Goal: Task Accomplishment & Management: Complete application form

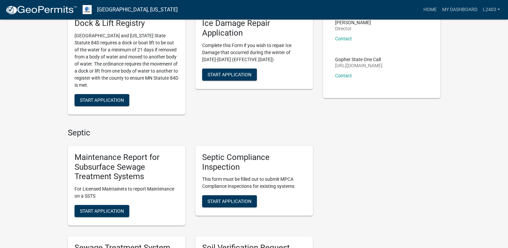
scroll to position [101, 0]
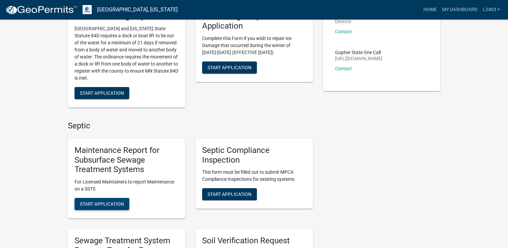
click at [97, 207] on button "Start Application" at bounding box center [101, 204] width 55 height 12
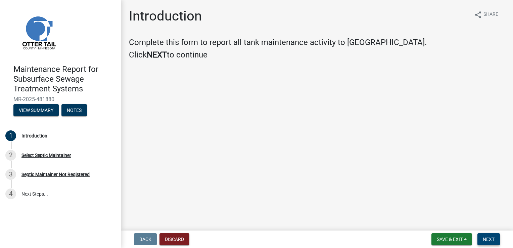
click at [489, 237] on span "Next" at bounding box center [488, 238] width 12 height 5
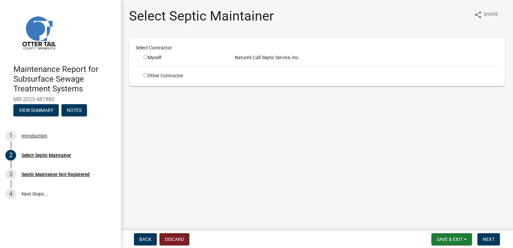
click at [145, 58] on input "radio" at bounding box center [145, 57] width 4 height 4
radio input "true"
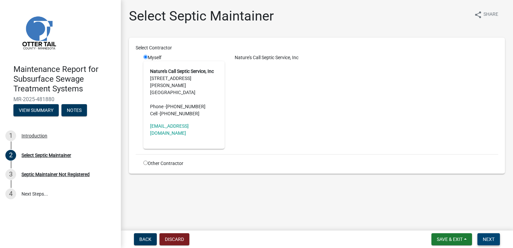
click at [488, 239] on span "Next" at bounding box center [488, 238] width 12 height 5
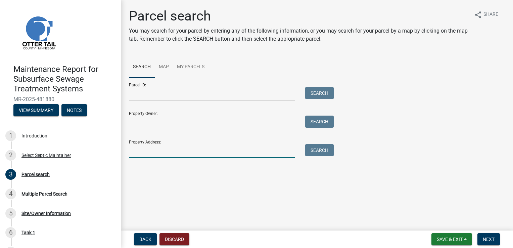
click at [152, 149] on input "Property Address:" at bounding box center [212, 151] width 166 height 14
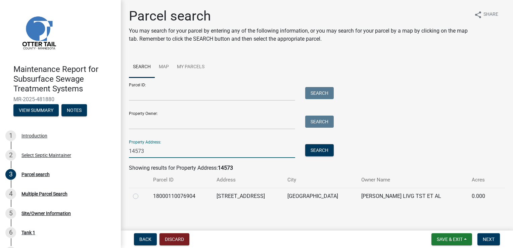
type input "14573"
click at [141, 192] on label at bounding box center [141, 192] width 0 height 0
click at [141, 195] on input "radio" at bounding box center [143, 194] width 4 height 4
radio input "true"
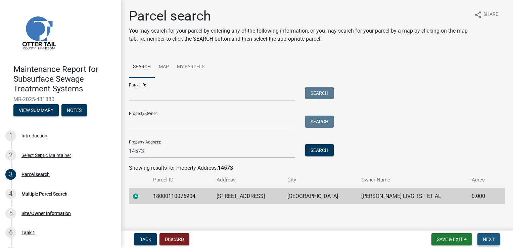
click at [487, 238] on span "Next" at bounding box center [488, 238] width 12 height 5
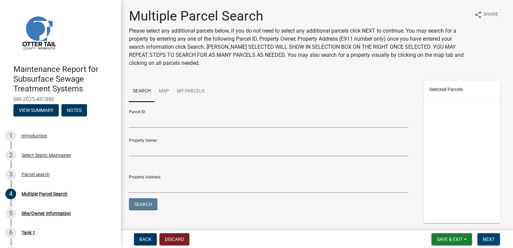
click at [487, 238] on span "Next" at bounding box center [488, 238] width 12 height 5
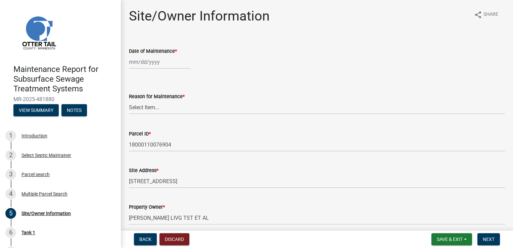
select select "9"
select select "2025"
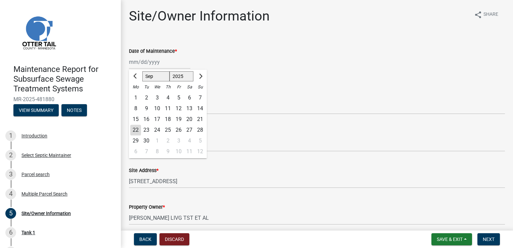
click at [147, 59] on div "[PERSON_NAME] Feb Mar Apr [PERSON_NAME][DATE] Oct Nov [DATE] 1526 1527 1528 152…" at bounding box center [159, 62] width 61 height 14
click at [178, 122] on div "19" at bounding box center [178, 119] width 11 height 11
type input "[DATE]"
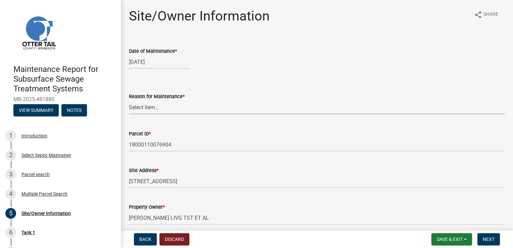
click at [145, 110] on select "Select Item... Called Routine Other" at bounding box center [317, 107] width 376 height 14
click at [129, 100] on select "Select Item... Called Routine Other" at bounding box center [317, 107] width 376 height 14
select select "3ac72b63-7b21-42e4-8192-806faae7a4f1"
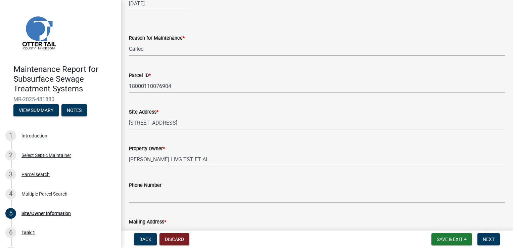
scroll to position [67, 0]
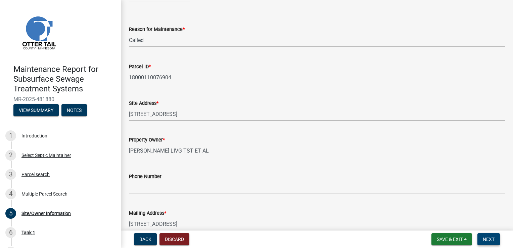
click at [491, 236] on span "Next" at bounding box center [488, 238] width 12 height 5
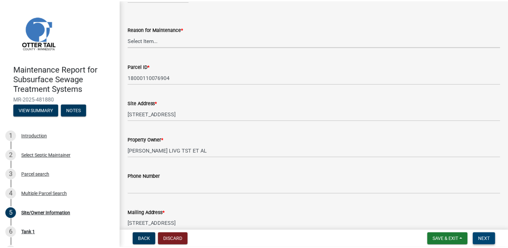
scroll to position [0, 0]
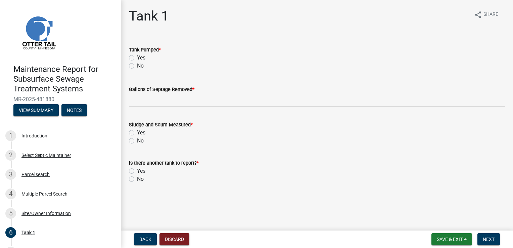
click at [144, 59] on label "Yes" at bounding box center [141, 58] width 8 height 8
click at [141, 58] on input "Yes" at bounding box center [139, 56] width 4 height 4
radio input "true"
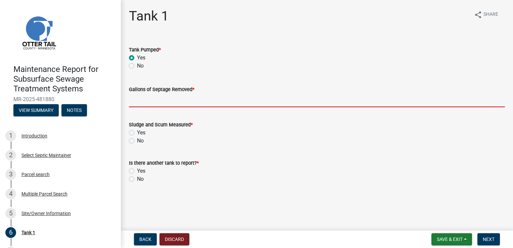
click at [145, 99] on input "Gallons of Septage Removed *" at bounding box center [317, 100] width 376 height 14
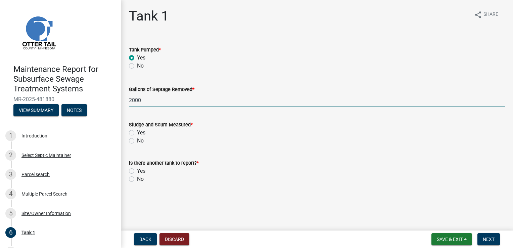
type input "2000"
click at [137, 133] on label "Yes" at bounding box center [141, 133] width 8 height 8
click at [137, 133] on input "Yes" at bounding box center [139, 131] width 4 height 4
radio input "true"
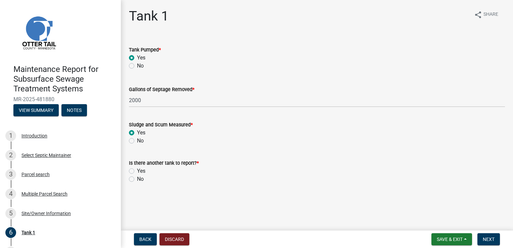
click at [137, 178] on label "No" at bounding box center [140, 179] width 7 height 8
click at [137, 178] on input "No" at bounding box center [139, 177] width 4 height 4
radio input "true"
click at [484, 240] on span "Next" at bounding box center [488, 238] width 12 height 5
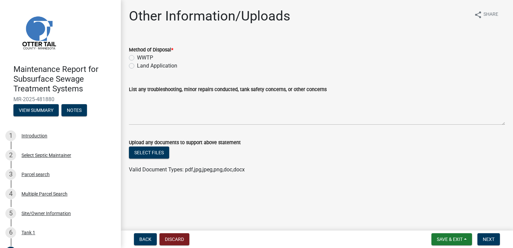
click at [147, 58] on label "WWTP" at bounding box center [145, 58] width 16 height 8
click at [141, 58] on input "WWTP" at bounding box center [139, 56] width 4 height 4
radio input "true"
click at [492, 239] on span "Next" at bounding box center [488, 238] width 12 height 5
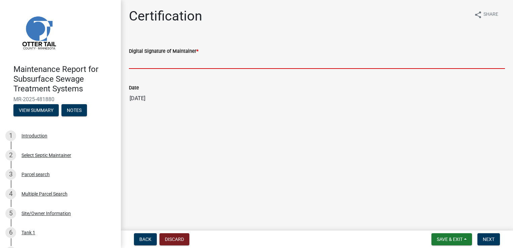
click at [162, 63] on input "Digital Signature of Maintainer *" at bounding box center [317, 62] width 376 height 14
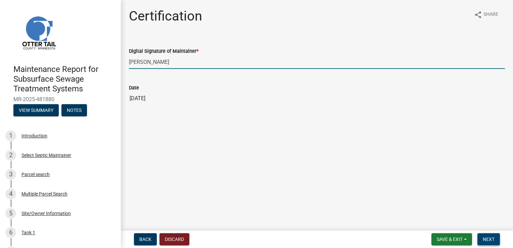
type input "[PERSON_NAME]"
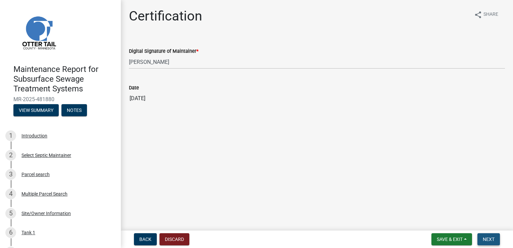
click at [487, 237] on span "Next" at bounding box center [488, 238] width 12 height 5
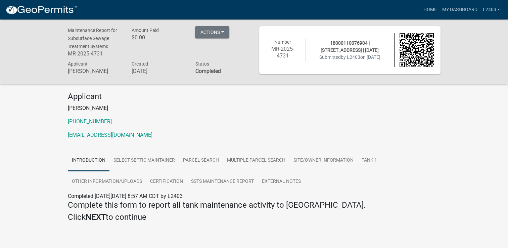
click at [442, 121] on div "Applicant [PERSON_NAME] [PHONE_NUMBER] [EMAIL_ADDRESS][DOMAIN_NAME]" at bounding box center [254, 118] width 382 height 53
click at [431, 9] on link "Home" at bounding box center [429, 9] width 19 height 13
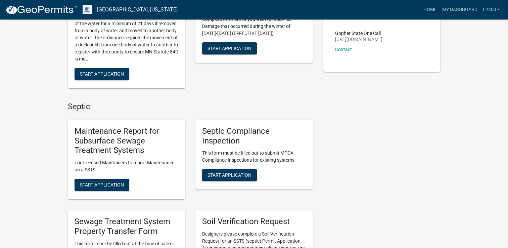
scroll to position [134, 0]
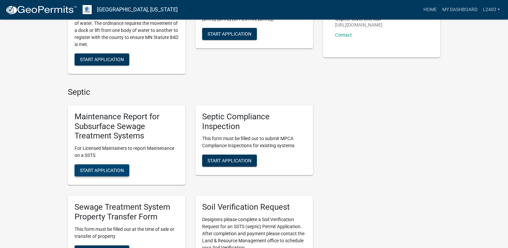
click at [100, 173] on button "Start Application" at bounding box center [101, 170] width 55 height 12
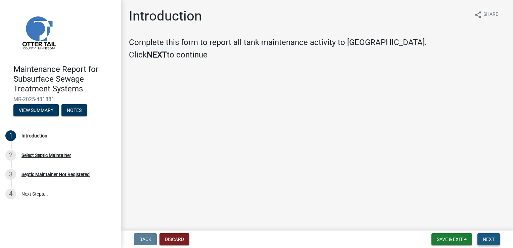
click at [488, 237] on span "Next" at bounding box center [488, 238] width 12 height 5
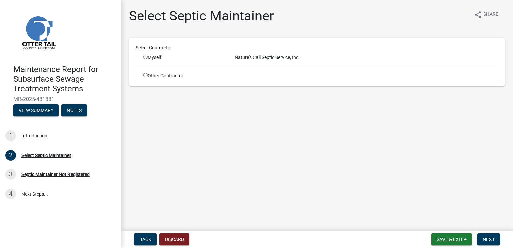
click at [146, 56] on input "radio" at bounding box center [145, 57] width 4 height 4
radio input "true"
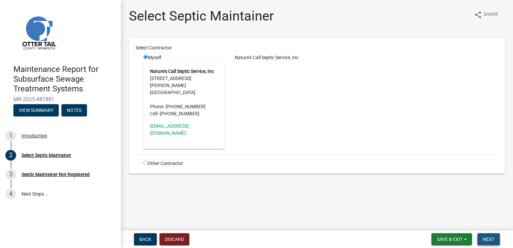
click at [489, 239] on span "Next" at bounding box center [488, 238] width 12 height 5
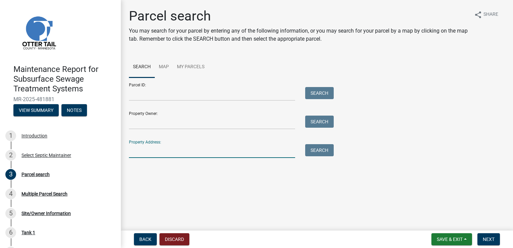
click at [159, 144] on input "Property Address:" at bounding box center [212, 151] width 166 height 14
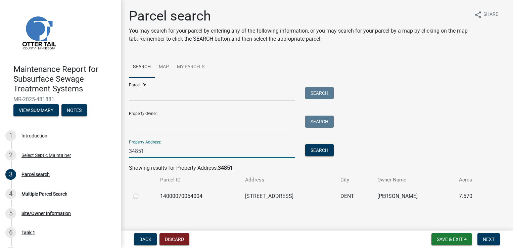
type input "34851"
click at [131, 196] on td at bounding box center [142, 196] width 27 height 16
click at [141, 192] on label at bounding box center [141, 192] width 0 height 0
click at [141, 196] on input "radio" at bounding box center [143, 194] width 4 height 4
radio input "true"
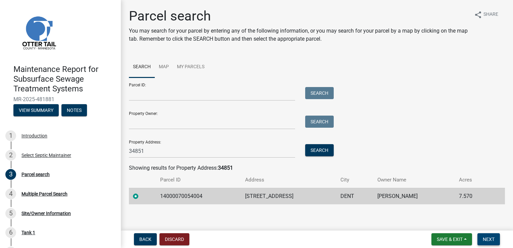
click at [491, 239] on span "Next" at bounding box center [488, 238] width 12 height 5
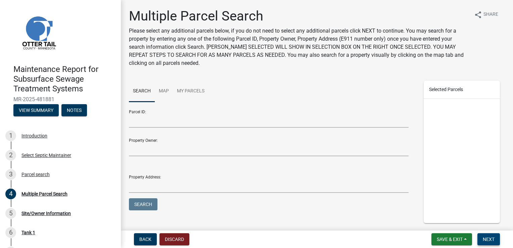
click at [490, 239] on span "Next" at bounding box center [488, 238] width 12 height 5
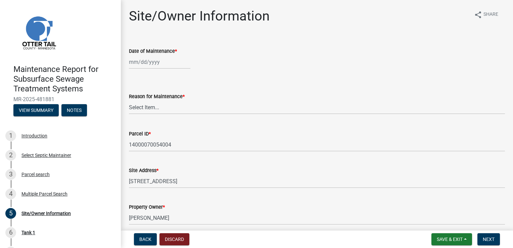
click at [156, 63] on div at bounding box center [159, 62] width 61 height 14
select select "9"
select select "2025"
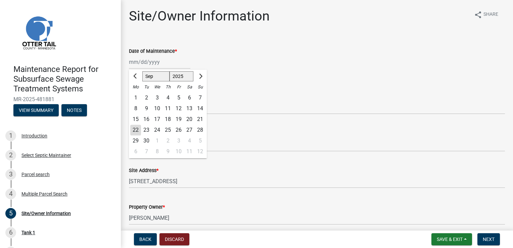
click at [180, 119] on div "19" at bounding box center [178, 119] width 11 height 11
type input "[DATE]"
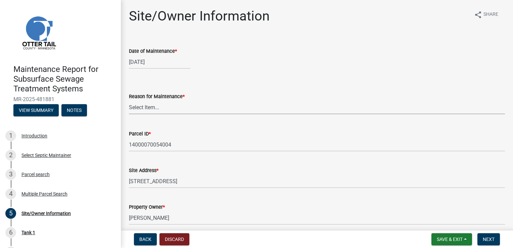
drag, startPoint x: 153, startPoint y: 106, endPoint x: 155, endPoint y: 110, distance: 5.0
click at [153, 106] on select "Select Item... Called Routine Other" at bounding box center [317, 107] width 376 height 14
click at [129, 100] on select "Select Item... Called Routine Other" at bounding box center [317, 107] width 376 height 14
select select "3ac72b63-7b21-42e4-8192-806faae7a4f1"
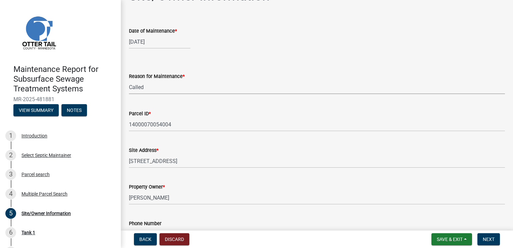
scroll to position [101, 0]
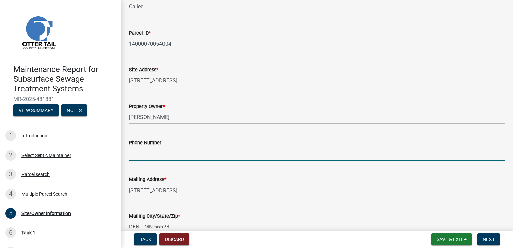
click at [152, 153] on input "Phone Number" at bounding box center [317, 154] width 376 height 14
type input "[PHONE_NUMBER]"
click at [487, 237] on span "Next" at bounding box center [488, 238] width 12 height 5
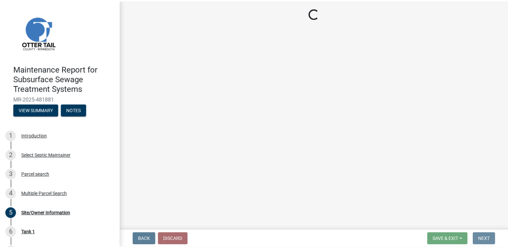
scroll to position [0, 0]
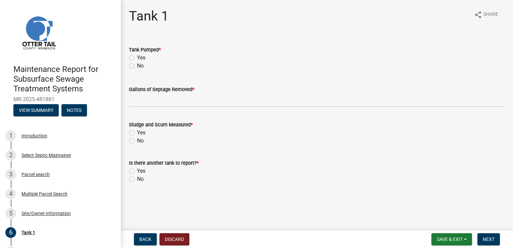
click at [144, 57] on label "Yes" at bounding box center [141, 58] width 8 height 8
click at [141, 57] on input "Yes" at bounding box center [139, 56] width 4 height 4
radio input "true"
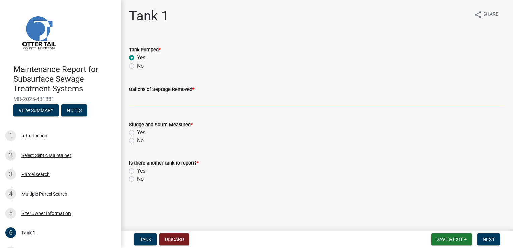
click at [145, 97] on input "Gallons of Septage Removed *" at bounding box center [317, 100] width 376 height 14
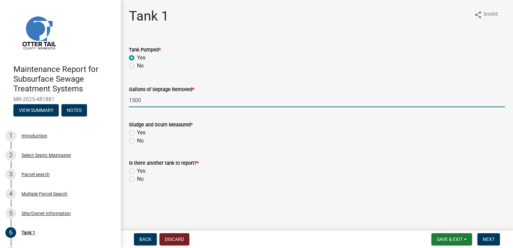
type input "1500"
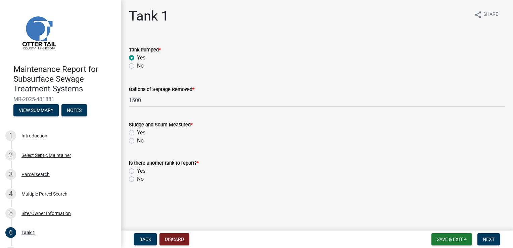
click at [137, 130] on label "Yes" at bounding box center [141, 133] width 8 height 8
click at [137, 130] on input "Yes" at bounding box center [139, 131] width 4 height 4
radio input "true"
click at [137, 180] on label "No" at bounding box center [140, 179] width 7 height 8
click at [137, 179] on input "No" at bounding box center [139, 177] width 4 height 4
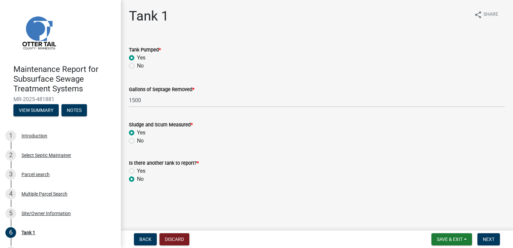
radio input "true"
click at [492, 238] on span "Next" at bounding box center [488, 238] width 12 height 5
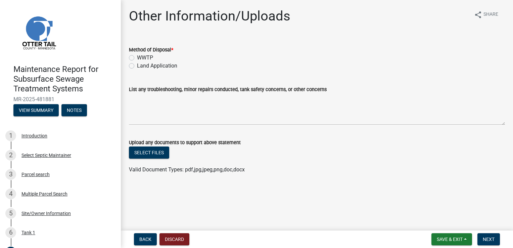
click at [146, 57] on label "WWTP" at bounding box center [145, 58] width 16 height 8
click at [141, 57] on input "WWTP" at bounding box center [139, 56] width 4 height 4
radio input "true"
click at [491, 241] on span "Next" at bounding box center [488, 238] width 12 height 5
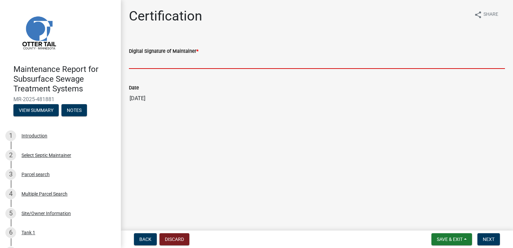
click at [145, 59] on input "Digital Signature of Maintainer *" at bounding box center [317, 62] width 376 height 14
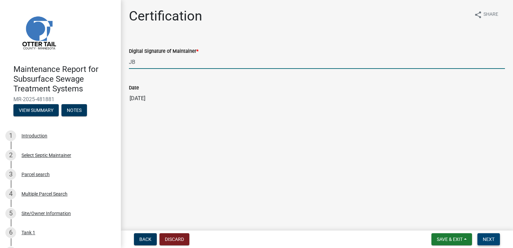
type input "JB"
click at [489, 240] on span "Next" at bounding box center [488, 238] width 12 height 5
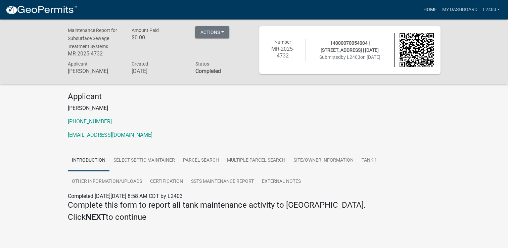
drag, startPoint x: 401, startPoint y: 130, endPoint x: 436, endPoint y: 13, distance: 122.1
click at [401, 129] on div "Applicant [PERSON_NAME] [PHONE_NUMBER] [EMAIL_ADDRESS][DOMAIN_NAME]" at bounding box center [254, 118] width 382 height 53
click at [424, 8] on link "Home" at bounding box center [429, 9] width 19 height 13
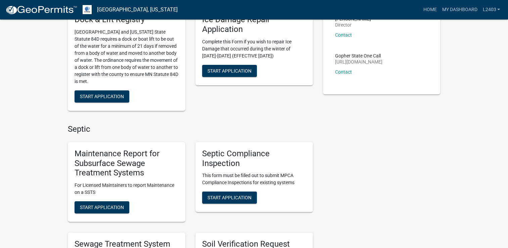
scroll to position [134, 0]
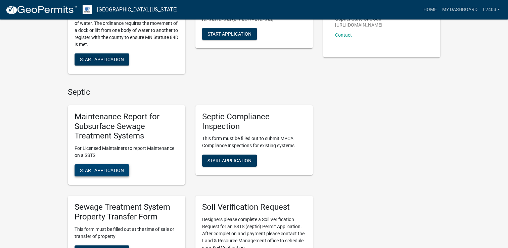
click at [101, 168] on span "Start Application" at bounding box center [102, 169] width 44 height 5
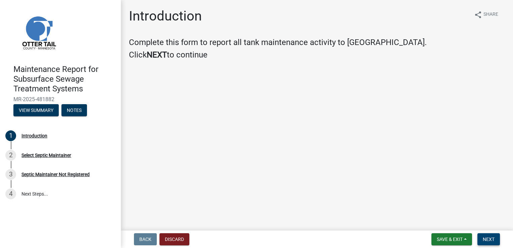
click at [486, 239] on span "Next" at bounding box center [488, 238] width 12 height 5
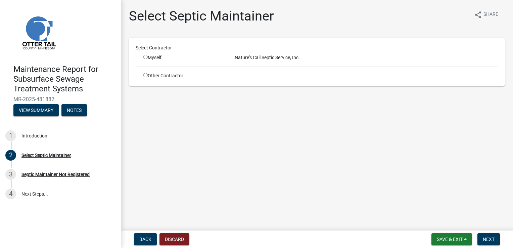
click at [156, 58] on div "Myself" at bounding box center [183, 57] width 81 height 7
click at [145, 57] on input "radio" at bounding box center [145, 57] width 4 height 4
radio input "true"
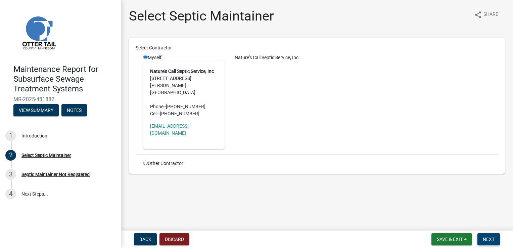
click at [484, 239] on span "Next" at bounding box center [488, 238] width 12 height 5
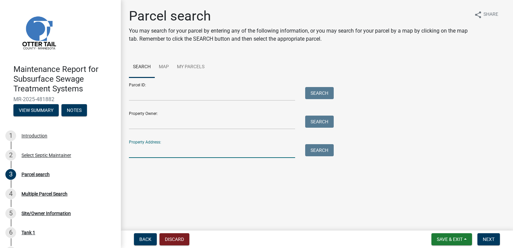
click at [150, 144] on input "Property Address:" at bounding box center [212, 151] width 166 height 14
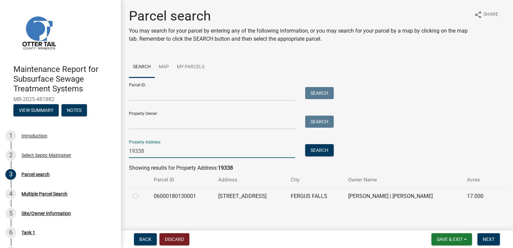
type input "19338"
click at [141, 192] on label at bounding box center [141, 192] width 0 height 0
click at [141, 195] on input "radio" at bounding box center [143, 194] width 4 height 4
radio input "true"
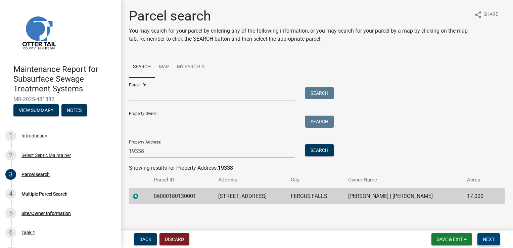
click at [489, 238] on span "Next" at bounding box center [488, 238] width 12 height 5
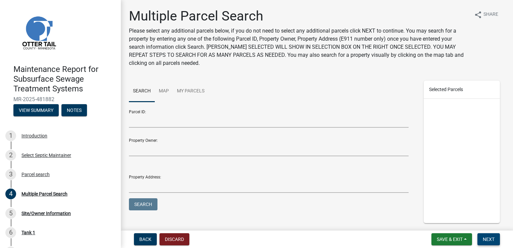
click at [489, 236] on span "Next" at bounding box center [488, 238] width 12 height 5
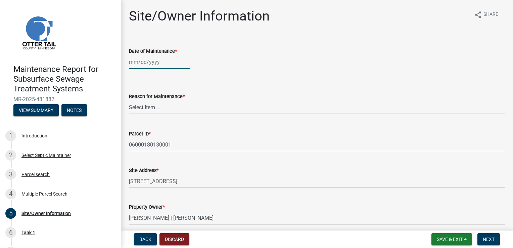
select select "9"
select select "2025"
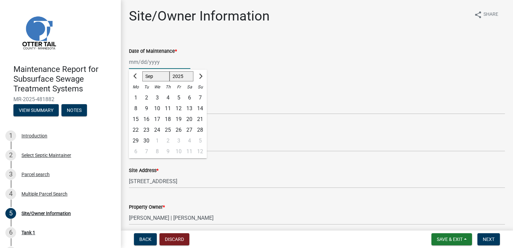
click at [147, 65] on div "[PERSON_NAME] Feb Mar Apr [PERSON_NAME][DATE] Oct Nov [DATE] 1526 1527 1528 152…" at bounding box center [159, 62] width 61 height 14
click at [177, 117] on div "19" at bounding box center [178, 119] width 11 height 11
type input "[DATE]"
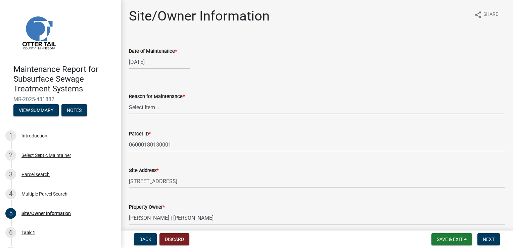
click at [147, 106] on select "Select Item... Called Routine Other" at bounding box center [317, 107] width 376 height 14
click at [129, 100] on select "Select Item... Called Routine Other" at bounding box center [317, 107] width 376 height 14
select select "3ac72b63-7b21-42e4-8192-806faae7a4f1"
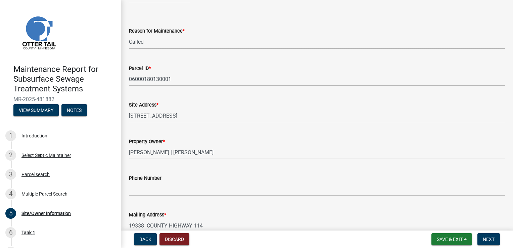
scroll to position [67, 0]
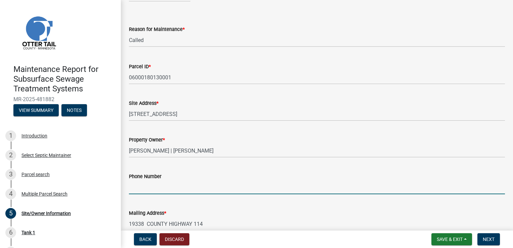
click at [150, 183] on input "Phone Number" at bounding box center [317, 187] width 376 height 14
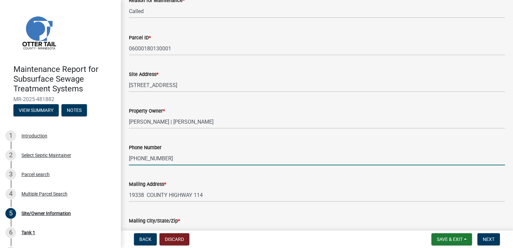
scroll to position [175, 0]
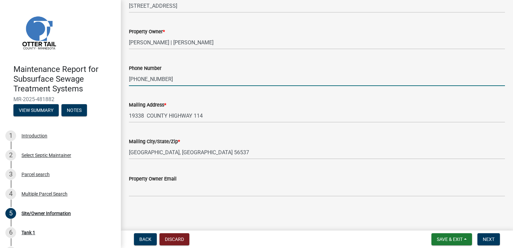
type input "[PHONE_NUMBER]"
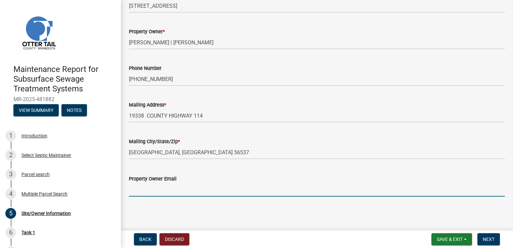
click at [161, 189] on input "Property Owner Email" at bounding box center [317, 190] width 376 height 14
type input "[EMAIL_ADDRESS][DOMAIN_NAME]"
click at [484, 236] on span "Next" at bounding box center [488, 238] width 12 height 5
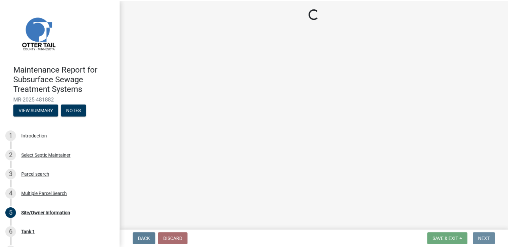
scroll to position [0, 0]
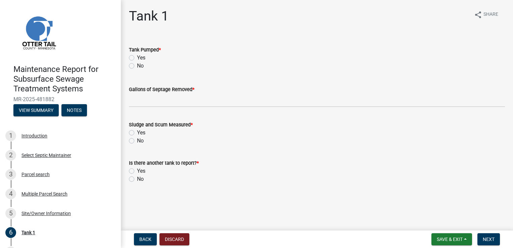
click at [143, 58] on label "Yes" at bounding box center [141, 58] width 8 height 8
click at [141, 58] on input "Yes" at bounding box center [139, 56] width 4 height 4
radio input "true"
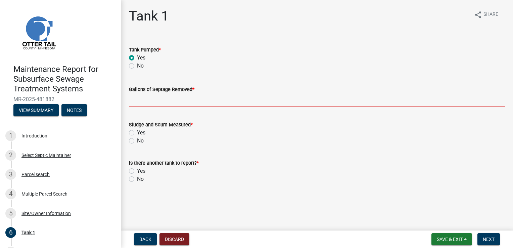
click at [145, 98] on input "Gallons of Septage Removed *" at bounding box center [317, 100] width 376 height 14
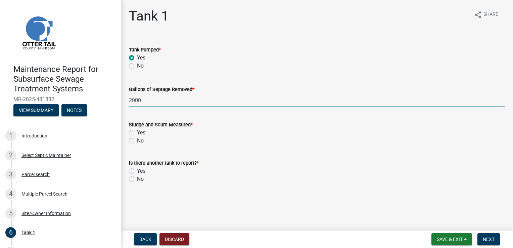
type input "2000"
click at [137, 135] on label "Yes" at bounding box center [141, 133] width 8 height 8
click at [137, 133] on input "Yes" at bounding box center [139, 131] width 4 height 4
radio input "true"
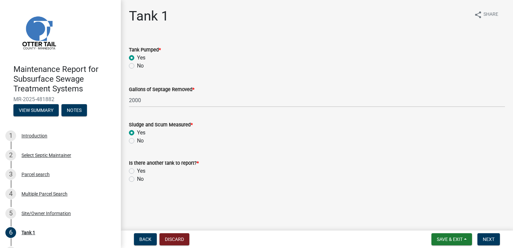
click at [137, 180] on label "No" at bounding box center [140, 179] width 7 height 8
click at [137, 179] on input "No" at bounding box center [139, 177] width 4 height 4
radio input "true"
click at [488, 236] on span "Next" at bounding box center [488, 238] width 12 height 5
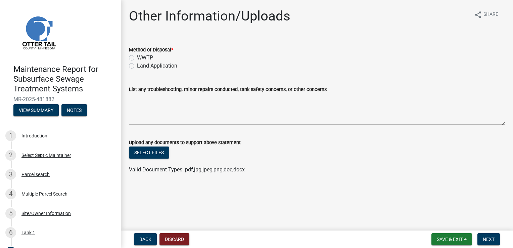
drag, startPoint x: 146, startPoint y: 57, endPoint x: 260, endPoint y: 90, distance: 119.1
click at [146, 57] on label "WWTP" at bounding box center [145, 58] width 16 height 8
click at [141, 57] on input "WWTP" at bounding box center [139, 56] width 4 height 4
radio input "true"
click at [493, 239] on span "Next" at bounding box center [488, 238] width 12 height 5
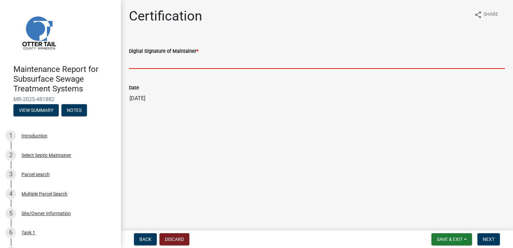
click at [145, 62] on input "Digital Signature of Maintainer *" at bounding box center [317, 62] width 376 height 14
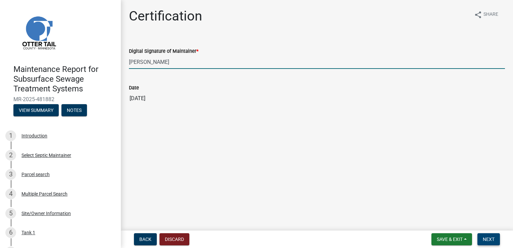
type input "[PERSON_NAME]"
click at [494, 241] on span "Next" at bounding box center [488, 238] width 12 height 5
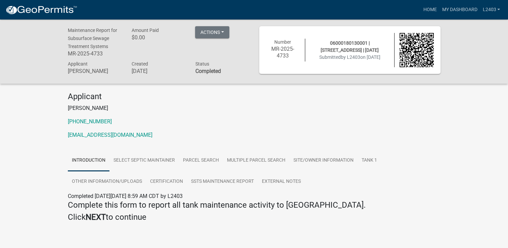
click at [291, 119] on p "[PHONE_NUMBER]" at bounding box center [254, 121] width 372 height 8
click at [428, 11] on link "Home" at bounding box center [429, 9] width 19 height 13
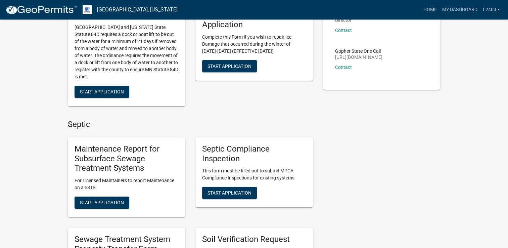
scroll to position [134, 0]
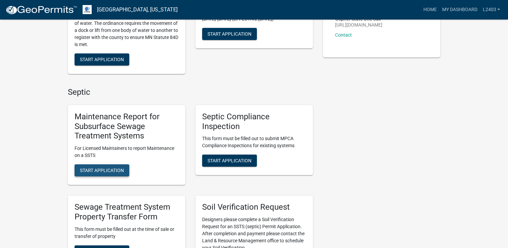
click at [94, 170] on span "Start Application" at bounding box center [102, 169] width 44 height 5
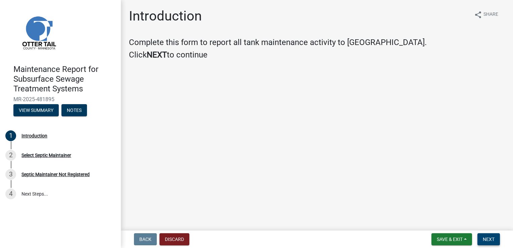
click at [491, 240] on span "Next" at bounding box center [488, 238] width 12 height 5
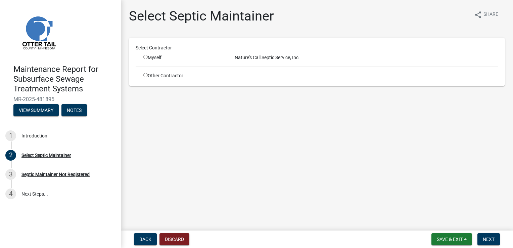
click at [145, 56] on input "radio" at bounding box center [145, 57] width 4 height 4
radio input "true"
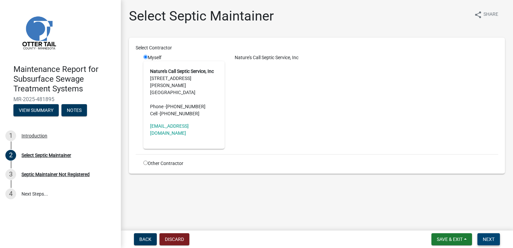
click at [481, 237] on button "Next" at bounding box center [488, 239] width 22 height 12
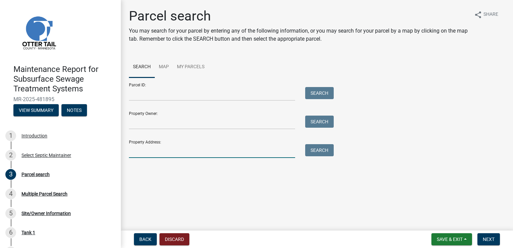
click at [142, 152] on input "Property Address:" at bounding box center [212, 151] width 166 height 14
type input "22900"
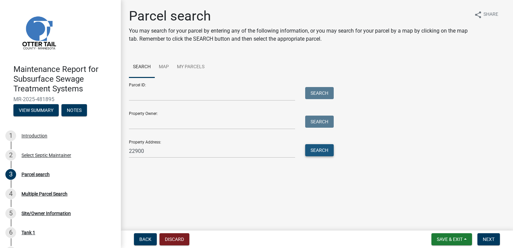
click at [320, 150] on button "Search" at bounding box center [319, 150] width 29 height 12
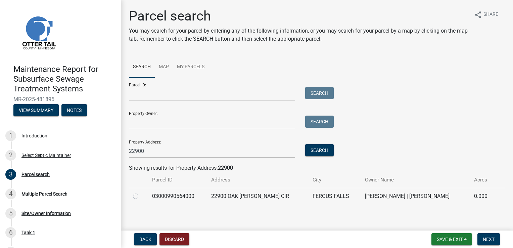
click at [141, 192] on label at bounding box center [141, 192] width 0 height 0
click at [141, 196] on input "radio" at bounding box center [143, 194] width 4 height 4
radio input "true"
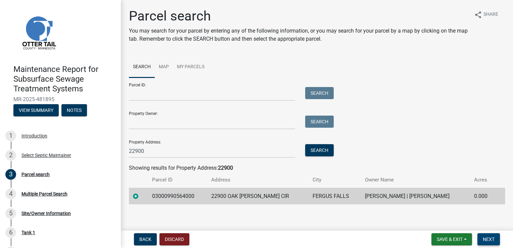
click at [487, 238] on span "Next" at bounding box center [488, 238] width 12 height 5
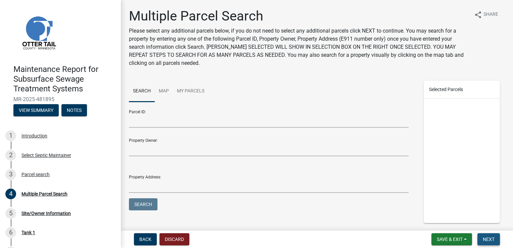
click at [489, 241] on span "Next" at bounding box center [488, 238] width 12 height 5
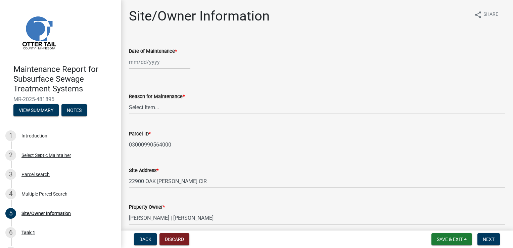
select select "9"
select select "2025"
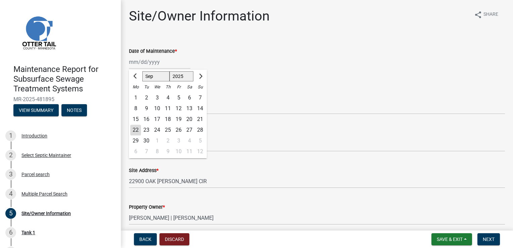
click at [141, 62] on div "[PERSON_NAME] Feb Mar Apr [PERSON_NAME][DATE] Oct Nov [DATE] 1526 1527 1528 152…" at bounding box center [159, 62] width 61 height 14
click at [179, 116] on div "19" at bounding box center [178, 119] width 11 height 11
type input "[DATE]"
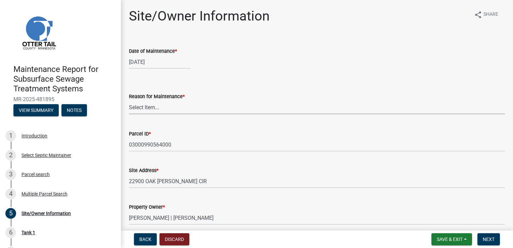
click at [134, 104] on select "Select Item... Called Routine Other" at bounding box center [317, 107] width 376 height 14
click at [129, 100] on select "Select Item... Called Routine Other" at bounding box center [317, 107] width 376 height 14
select select "3ac72b63-7b21-42e4-8192-806faae7a4f1"
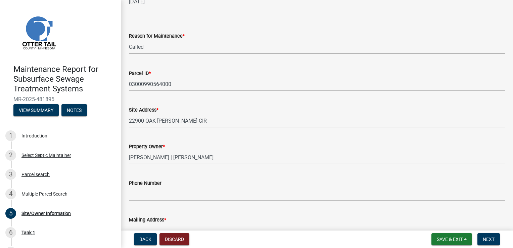
scroll to position [67, 0]
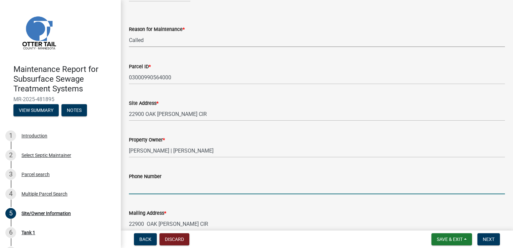
click at [144, 189] on input "Phone Number" at bounding box center [317, 187] width 376 height 14
type input "[PHONE_NUMBER]"
click at [483, 235] on button "Next" at bounding box center [488, 239] width 22 height 12
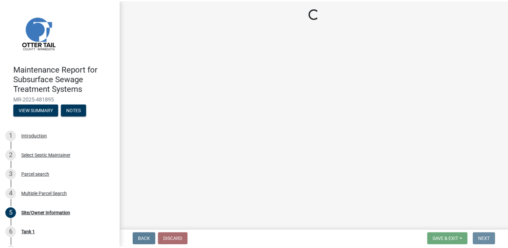
scroll to position [0, 0]
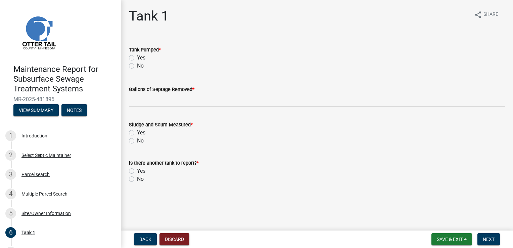
drag, startPoint x: 132, startPoint y: 59, endPoint x: 144, endPoint y: 79, distance: 22.6
click at [137, 59] on label "Yes" at bounding box center [141, 58] width 8 height 8
click at [137, 58] on input "Yes" at bounding box center [139, 56] width 4 height 4
radio input "true"
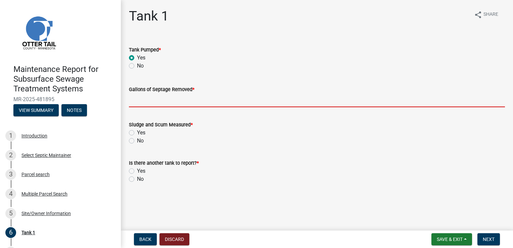
click at [144, 98] on input "Gallons of Septage Removed *" at bounding box center [317, 100] width 376 height 14
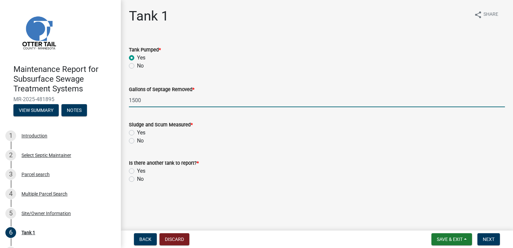
type input "1500"
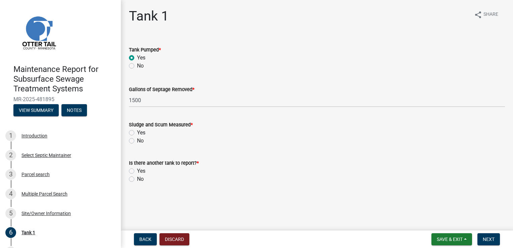
click at [137, 134] on label "Yes" at bounding box center [141, 133] width 8 height 8
click at [137, 133] on input "Yes" at bounding box center [139, 131] width 4 height 4
radio input "true"
drag, startPoint x: 132, startPoint y: 177, endPoint x: 156, endPoint y: 181, distance: 24.8
click at [137, 177] on label "No" at bounding box center [140, 179] width 7 height 8
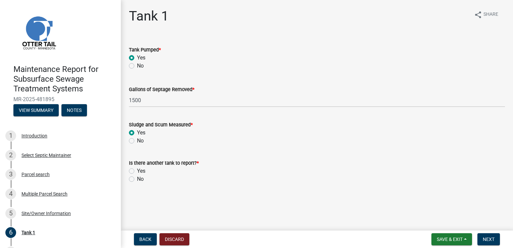
click at [137, 177] on input "No" at bounding box center [139, 177] width 4 height 4
radio input "true"
click at [492, 242] on button "Next" at bounding box center [488, 239] width 22 height 12
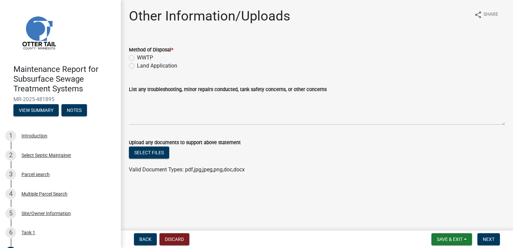
click at [149, 58] on label "WWTP" at bounding box center [145, 58] width 16 height 8
click at [141, 58] on input "WWTP" at bounding box center [139, 56] width 4 height 4
radio input "true"
click at [481, 233] on button "Next" at bounding box center [488, 239] width 22 height 12
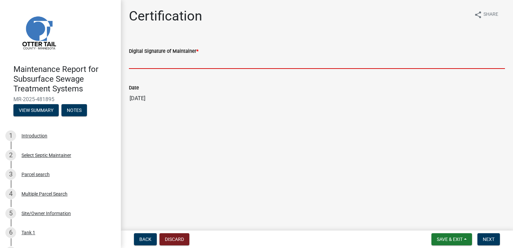
click at [147, 61] on input "Digital Signature of Maintainer *" at bounding box center [317, 62] width 376 height 14
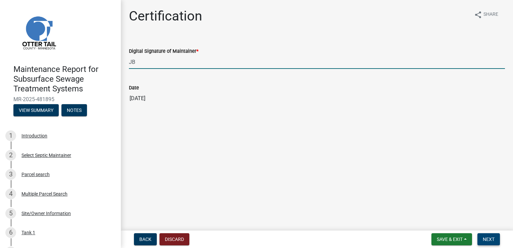
type input "JB"
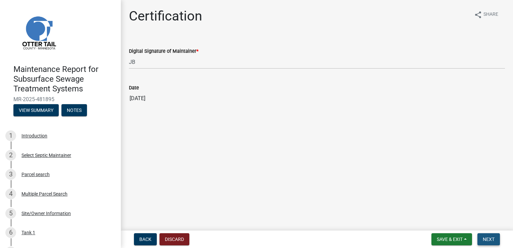
click at [483, 239] on span "Next" at bounding box center [488, 238] width 12 height 5
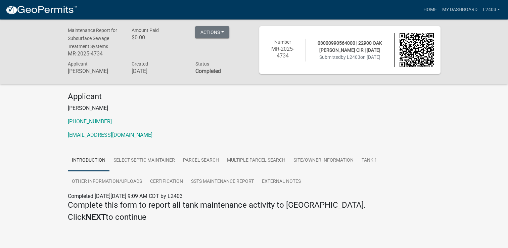
click at [325, 112] on div "Applicant [PERSON_NAME] [PHONE_NUMBER] [EMAIL_ADDRESS][DOMAIN_NAME]" at bounding box center [254, 118] width 382 height 53
click at [424, 10] on link "Home" at bounding box center [429, 9] width 19 height 13
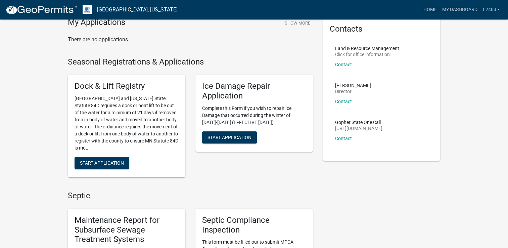
scroll to position [134, 0]
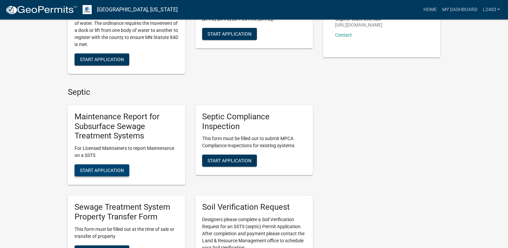
click at [93, 169] on span "Start Application" at bounding box center [102, 169] width 44 height 5
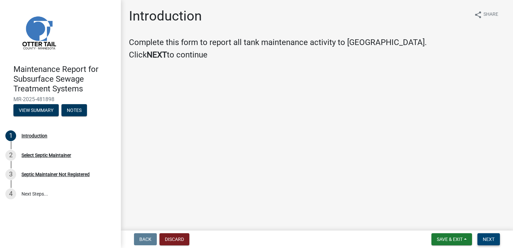
click at [489, 238] on span "Next" at bounding box center [488, 238] width 12 height 5
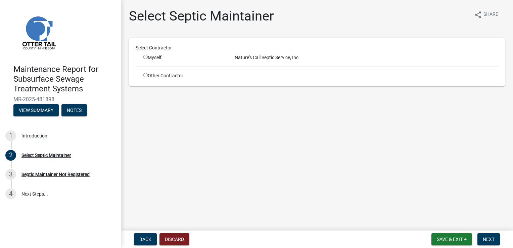
click at [146, 56] on input "radio" at bounding box center [145, 57] width 4 height 4
radio input "true"
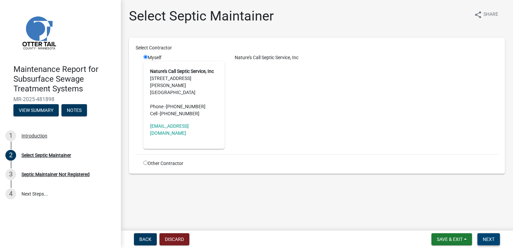
click at [485, 236] on span "Next" at bounding box center [488, 238] width 12 height 5
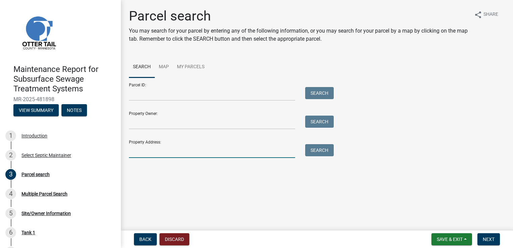
click at [143, 151] on input "Property Address:" at bounding box center [212, 151] width 166 height 14
type input "20591"
click at [328, 151] on button "Search" at bounding box center [319, 150] width 29 height 12
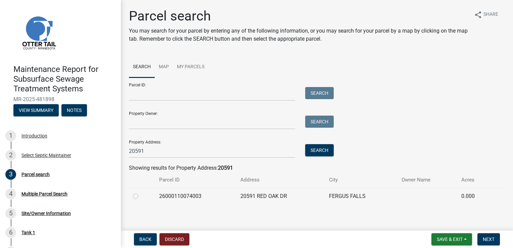
click at [141, 192] on label at bounding box center [141, 192] width 0 height 0
click at [141, 196] on input "radio" at bounding box center [143, 194] width 4 height 4
radio input "true"
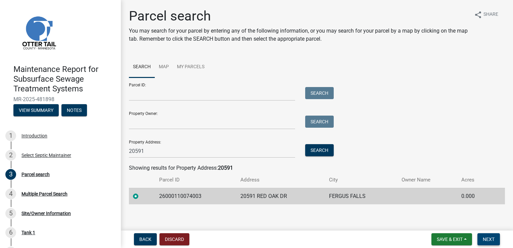
click at [487, 241] on span "Next" at bounding box center [488, 238] width 12 height 5
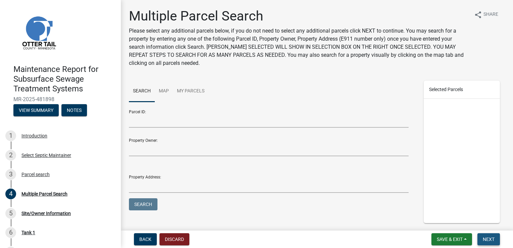
click at [487, 242] on button "Next" at bounding box center [488, 239] width 22 height 12
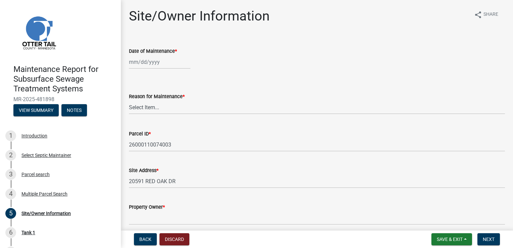
select select "9"
select select "2025"
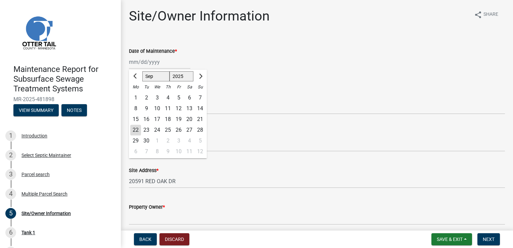
click at [148, 64] on div "[PERSON_NAME] Feb Mar Apr [PERSON_NAME][DATE] Oct Nov [DATE] 1526 1527 1528 152…" at bounding box center [159, 62] width 61 height 14
click at [178, 117] on div "19" at bounding box center [178, 119] width 11 height 11
type input "[DATE]"
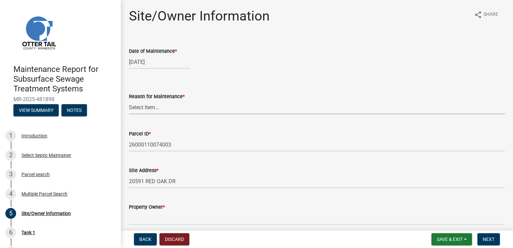
click at [144, 111] on select "Select Item... Called Routine Other" at bounding box center [317, 107] width 376 height 14
click at [129, 100] on select "Select Item... Called Routine Other" at bounding box center [317, 107] width 376 height 14
select select "3ac72b63-7b21-42e4-8192-806faae7a4f1"
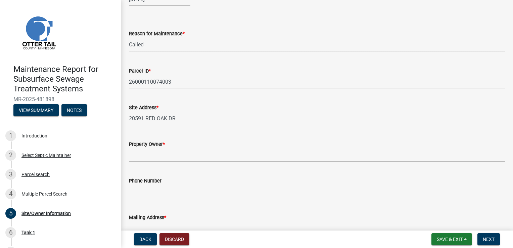
scroll to position [67, 0]
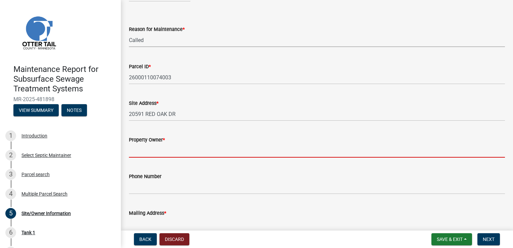
click at [146, 152] on input "Property Owner *" at bounding box center [317, 151] width 376 height 14
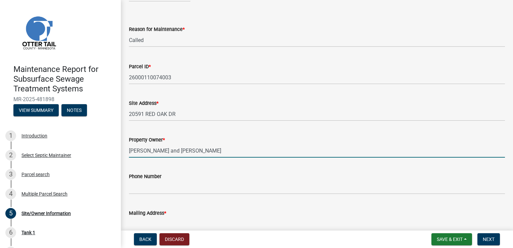
type input "[PERSON_NAME] and [PERSON_NAME]"
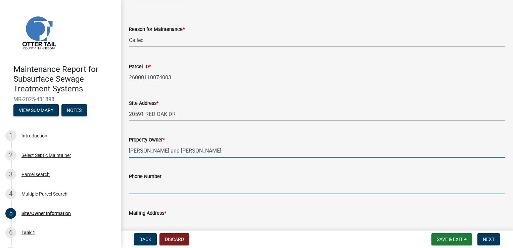
click at [162, 183] on input "Phone Number" at bounding box center [317, 187] width 376 height 14
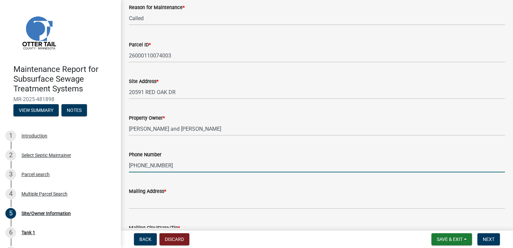
scroll to position [168, 0]
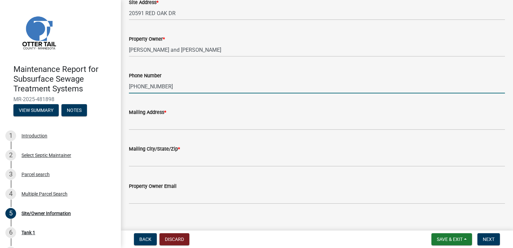
type input "[PHONE_NUMBER]"
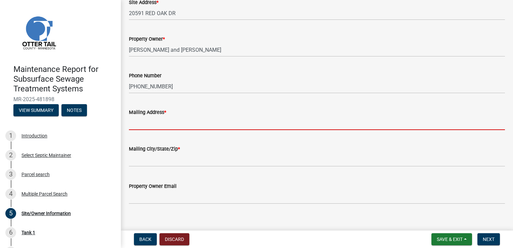
click at [152, 121] on input "Mailing Address *" at bounding box center [317, 123] width 376 height 14
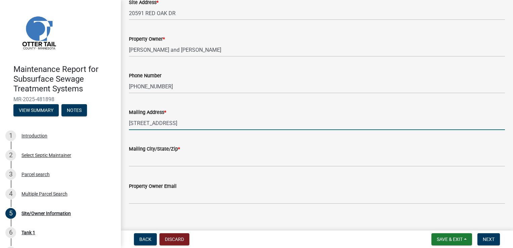
type input "[STREET_ADDRESS]"
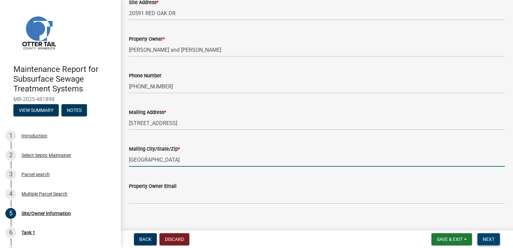
type input "[GEOGRAPHIC_DATA]"
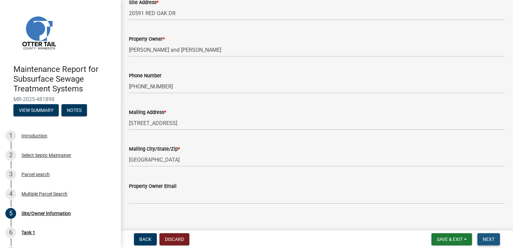
click at [483, 239] on span "Next" at bounding box center [488, 238] width 12 height 5
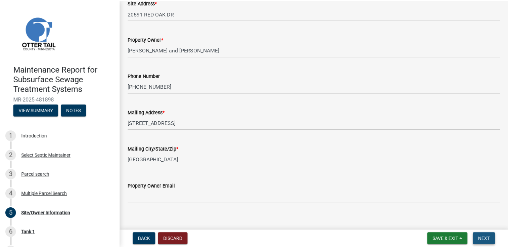
scroll to position [0, 0]
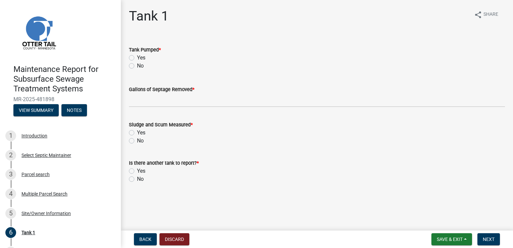
click at [137, 56] on label "Yes" at bounding box center [141, 58] width 8 height 8
click at [137, 56] on input "Yes" at bounding box center [139, 56] width 4 height 4
radio input "true"
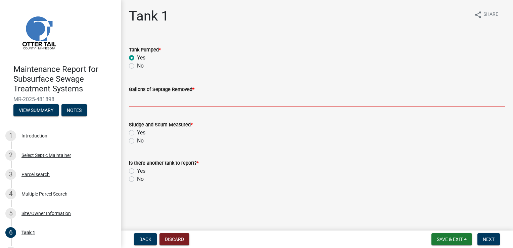
click at [141, 100] on input "Gallons of Septage Removed *" at bounding box center [317, 100] width 376 height 14
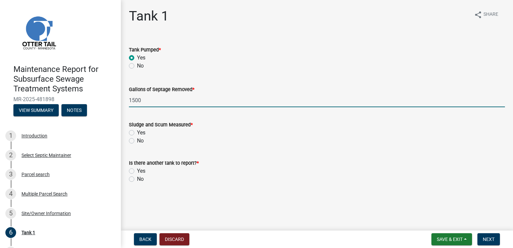
type input "1500"
click at [137, 132] on label "Yes" at bounding box center [141, 133] width 8 height 8
click at [137, 132] on input "Yes" at bounding box center [139, 131] width 4 height 4
radio input "true"
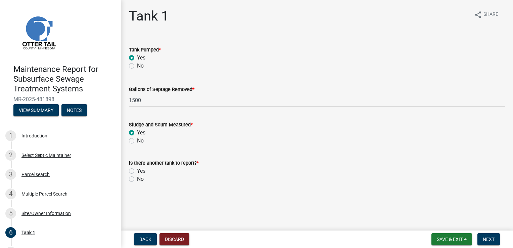
click at [137, 176] on label "No" at bounding box center [140, 179] width 7 height 8
click at [137, 176] on input "No" at bounding box center [139, 177] width 4 height 4
radio input "true"
click at [484, 238] on span "Next" at bounding box center [488, 238] width 12 height 5
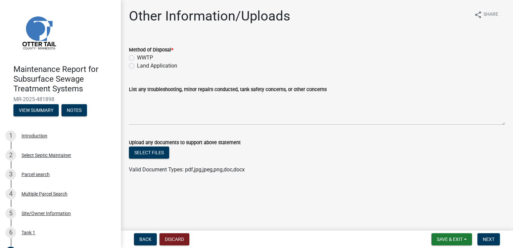
click at [137, 57] on label "WWTP" at bounding box center [145, 58] width 16 height 8
click at [137, 57] on input "WWTP" at bounding box center [139, 56] width 4 height 4
radio input "true"
click at [488, 238] on span "Next" at bounding box center [488, 238] width 12 height 5
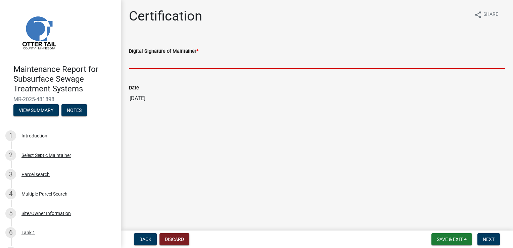
click at [135, 60] on input "Digital Signature of Maintainer *" at bounding box center [317, 62] width 376 height 14
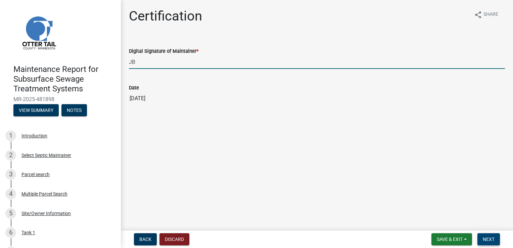
type input "JB"
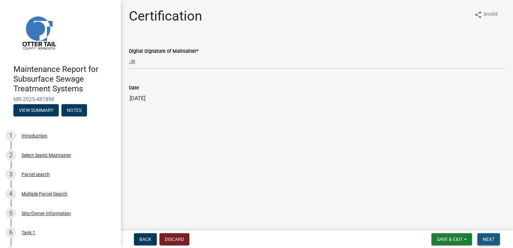
click at [494, 240] on span "Next" at bounding box center [488, 238] width 12 height 5
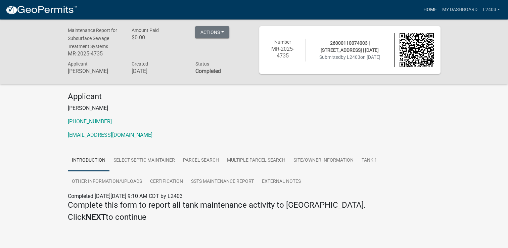
click at [428, 11] on link "Home" at bounding box center [429, 9] width 19 height 13
